Goal: Transaction & Acquisition: Purchase product/service

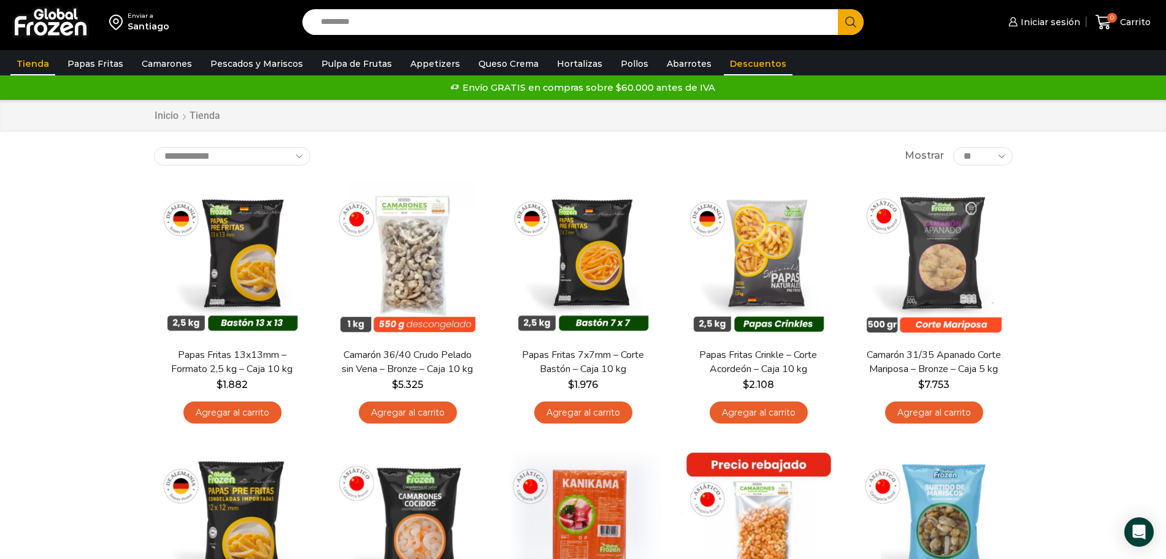
click at [724, 54] on link "Descuentos" at bounding box center [758, 63] width 69 height 23
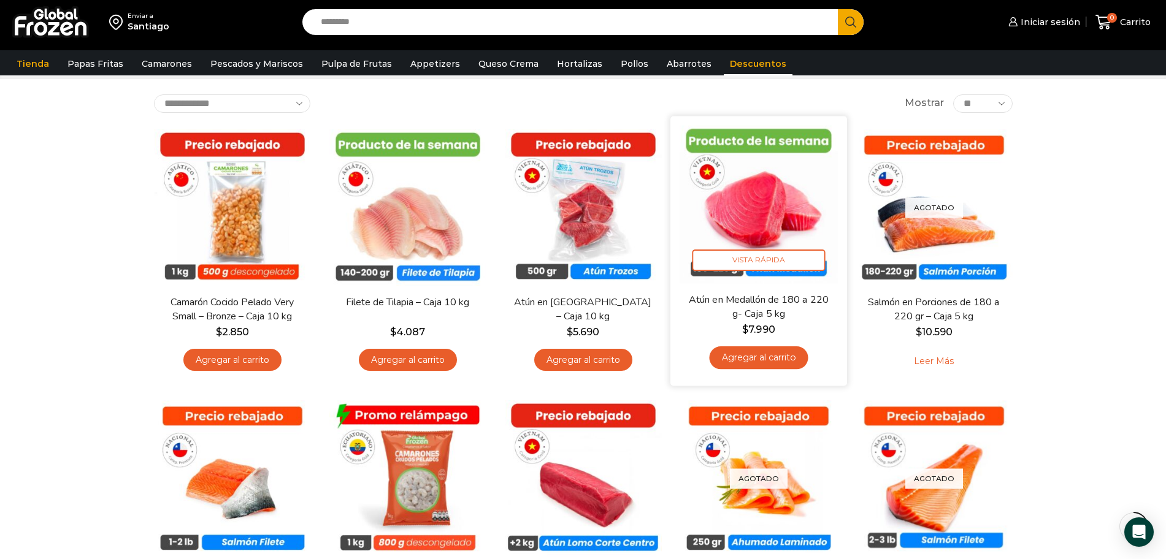
scroll to position [153, 0]
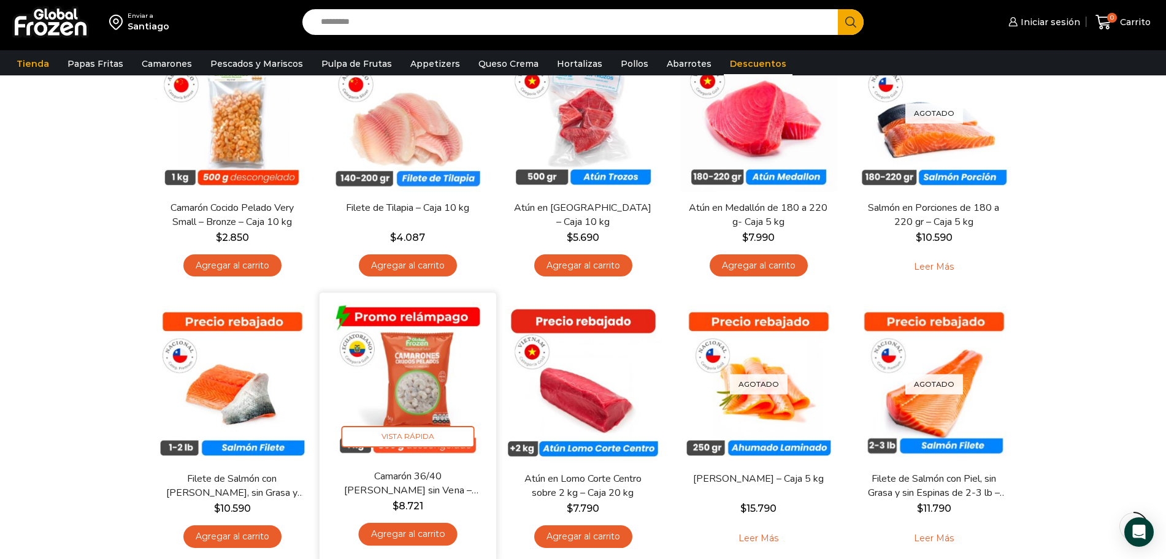
click at [432, 401] on img at bounding box center [408, 381] width 158 height 158
click at [421, 388] on img at bounding box center [408, 381] width 158 height 158
